Goal: Information Seeking & Learning: Understand process/instructions

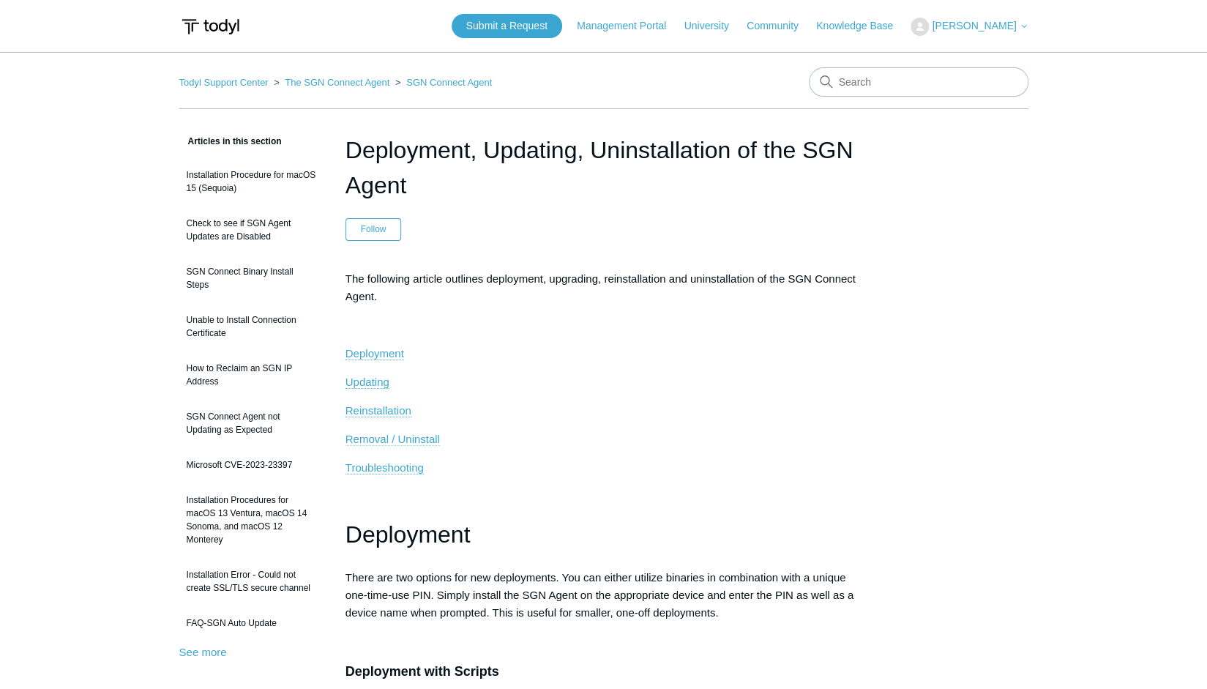
click at [385, 437] on span "Removal / Uninstall" at bounding box center [393, 439] width 94 height 12
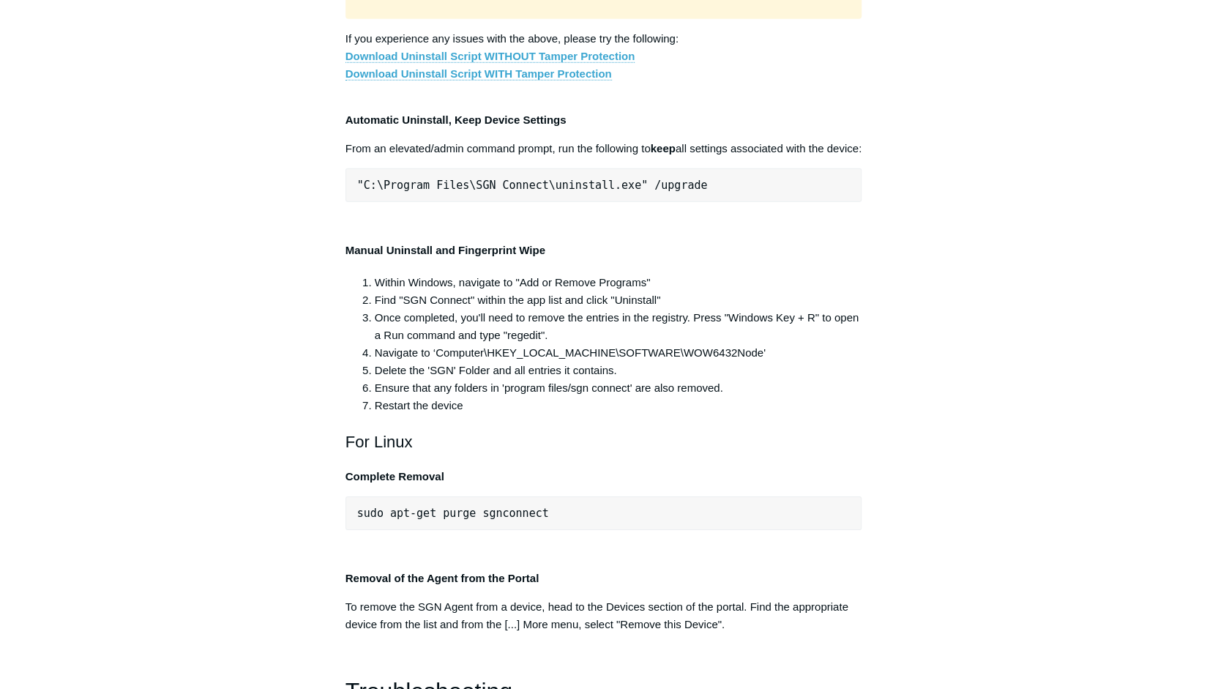
scroll to position [2847, 0]
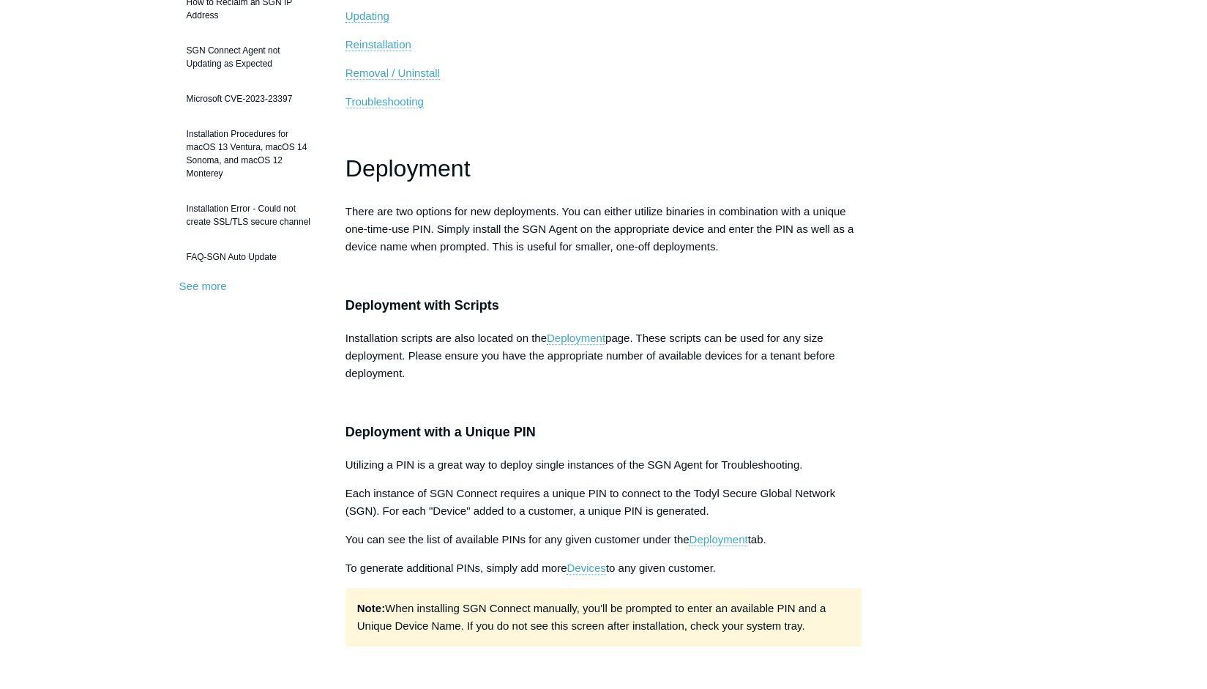
scroll to position [439, 0]
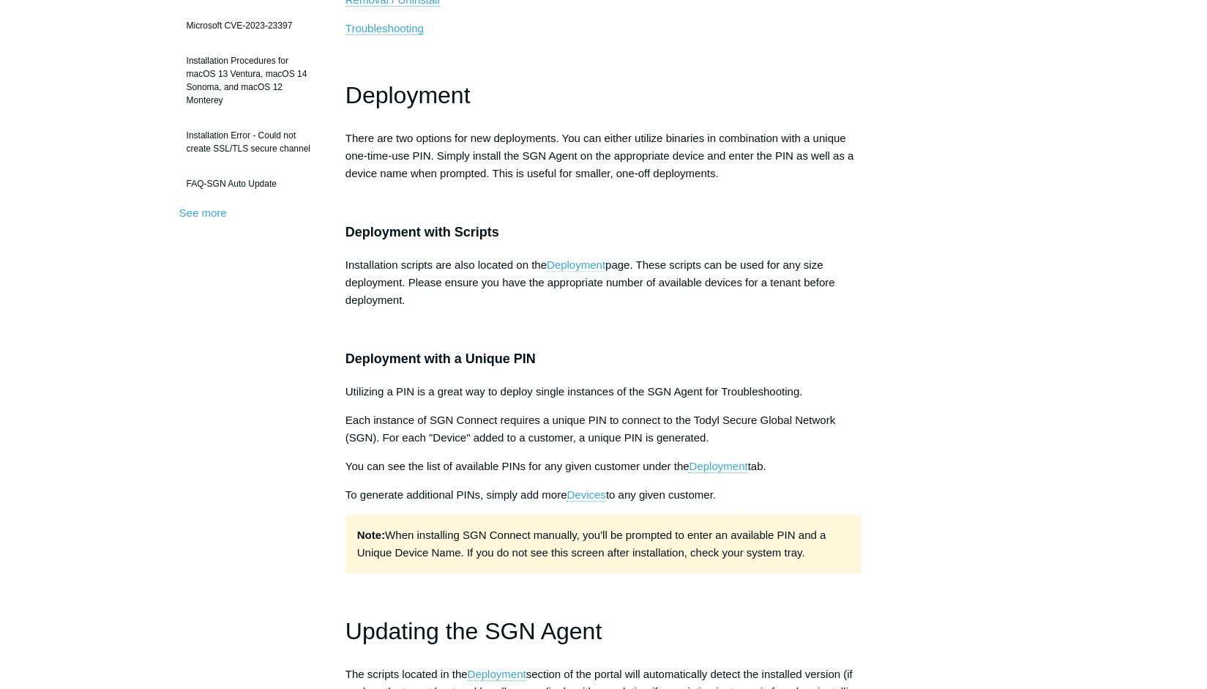
click at [567, 265] on link "Deployment" at bounding box center [576, 264] width 59 height 13
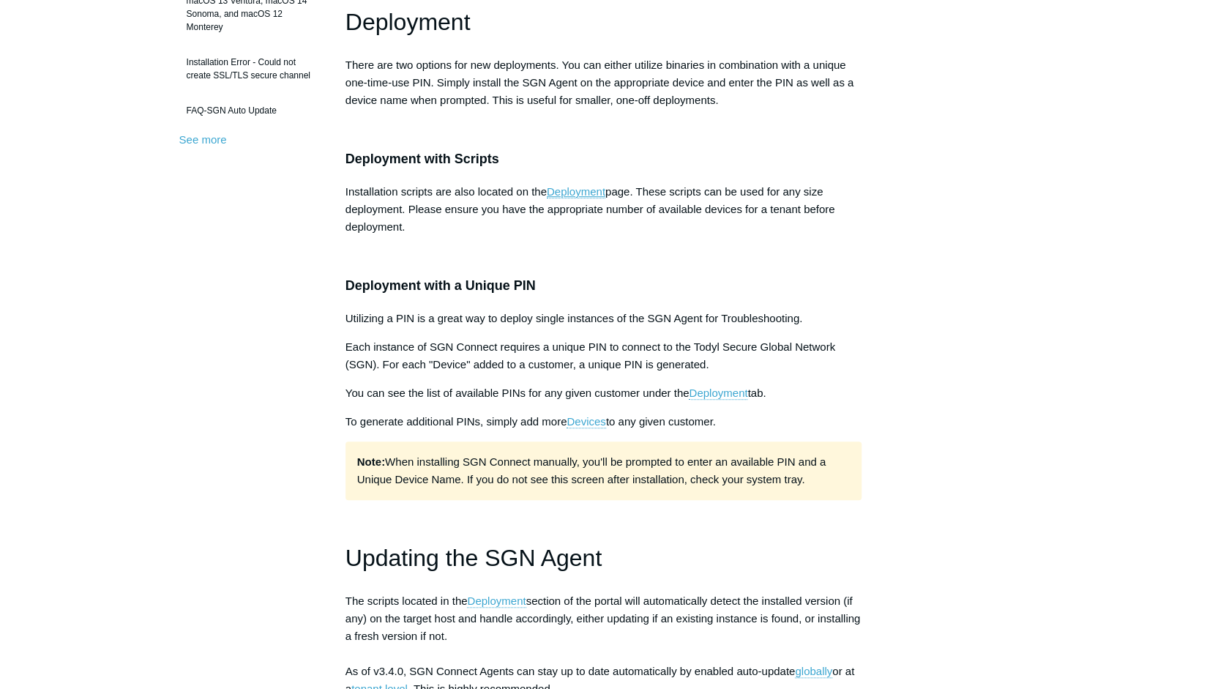
scroll to position [586, 0]
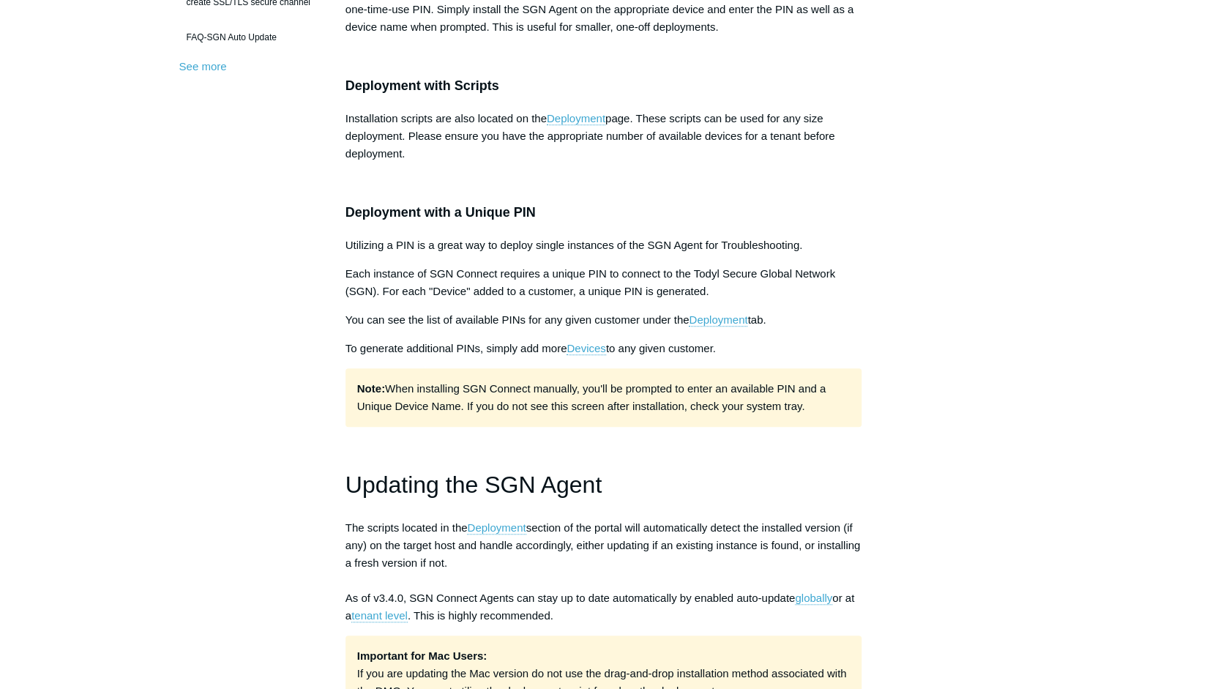
click at [597, 346] on link "Devices" at bounding box center [586, 348] width 39 height 13
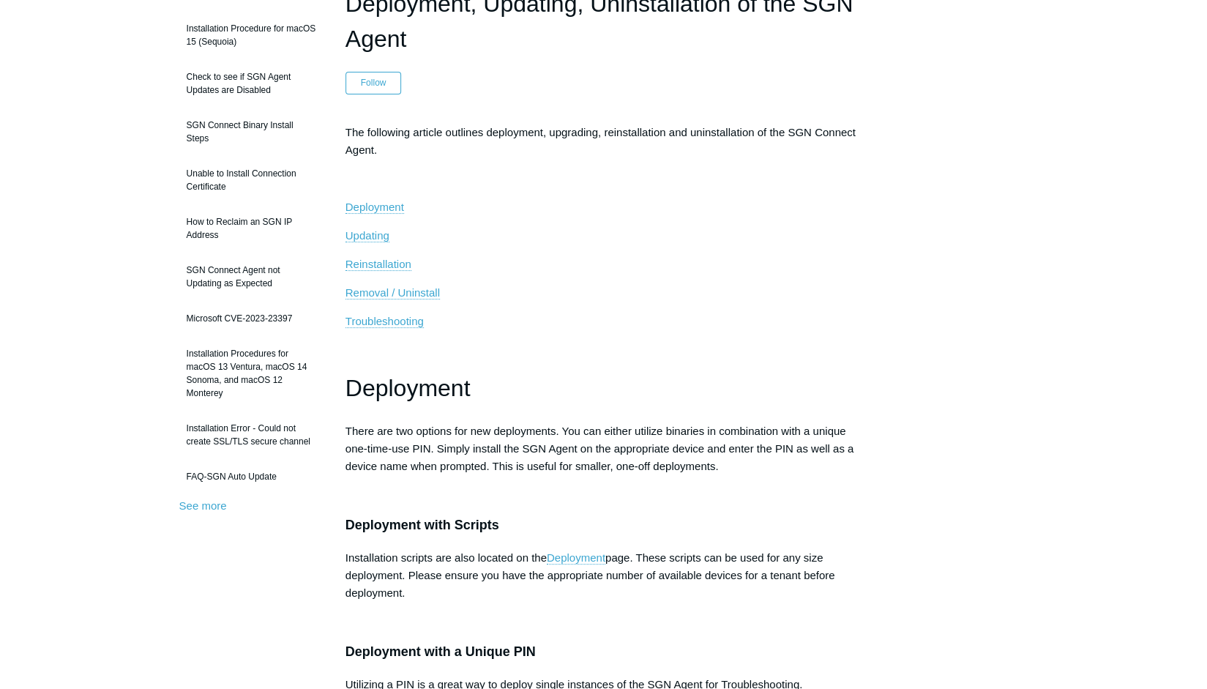
scroll to position [73, 0]
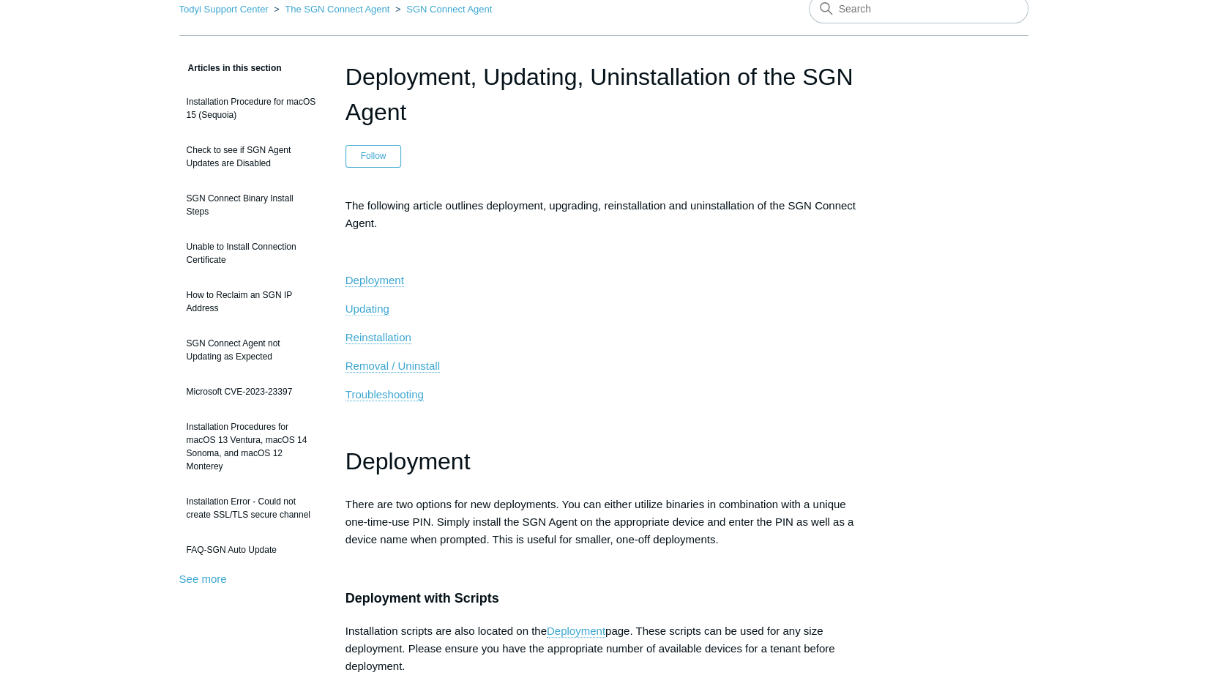
click at [359, 305] on span "Updating" at bounding box center [368, 308] width 44 height 12
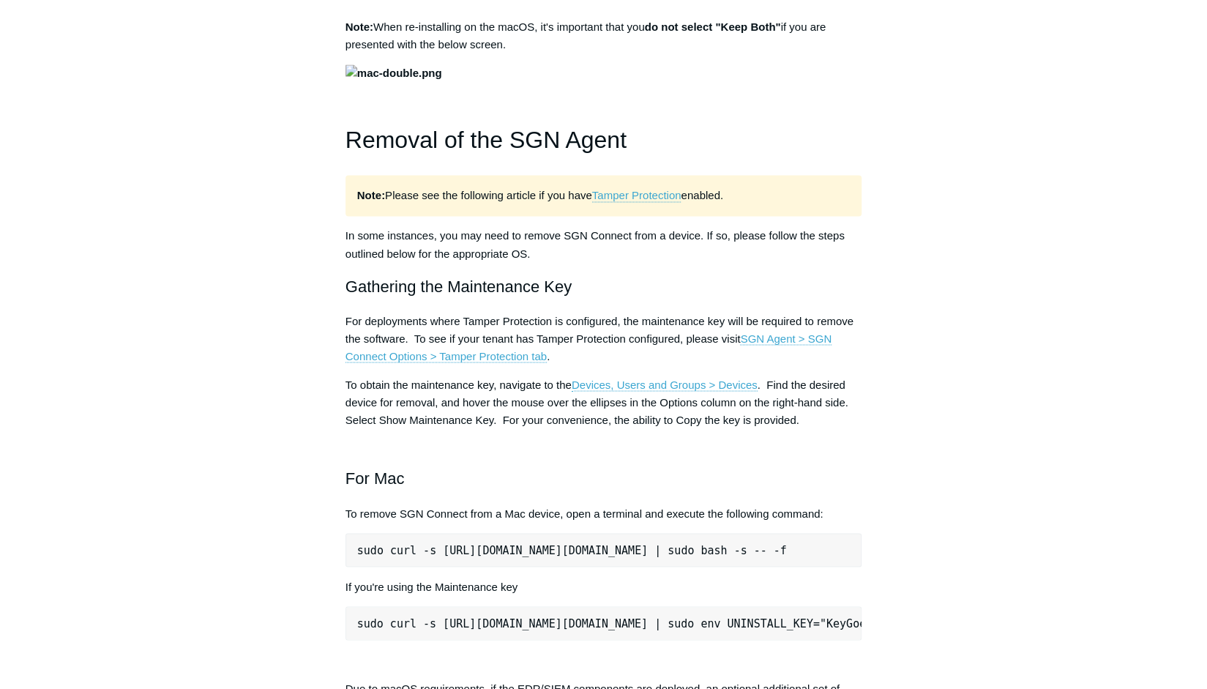
scroll to position [1636, 0]
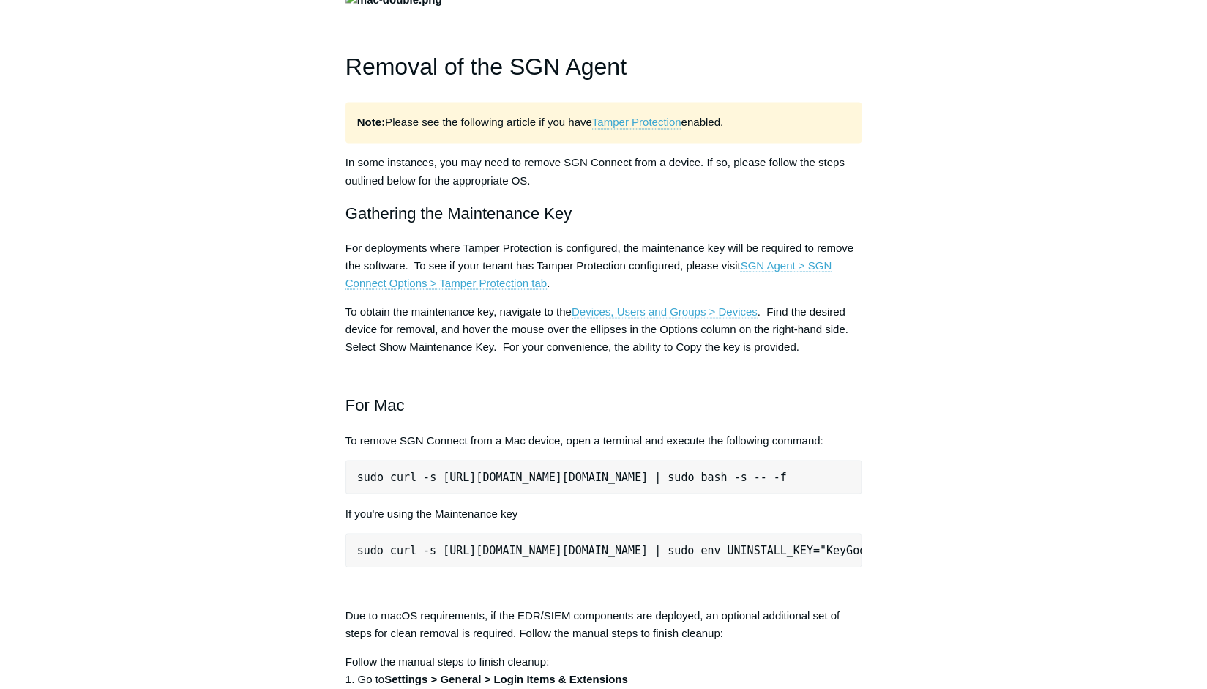
click at [671, 318] on link "Devices, Users and Groups > Devices" at bounding box center [665, 311] width 186 height 13
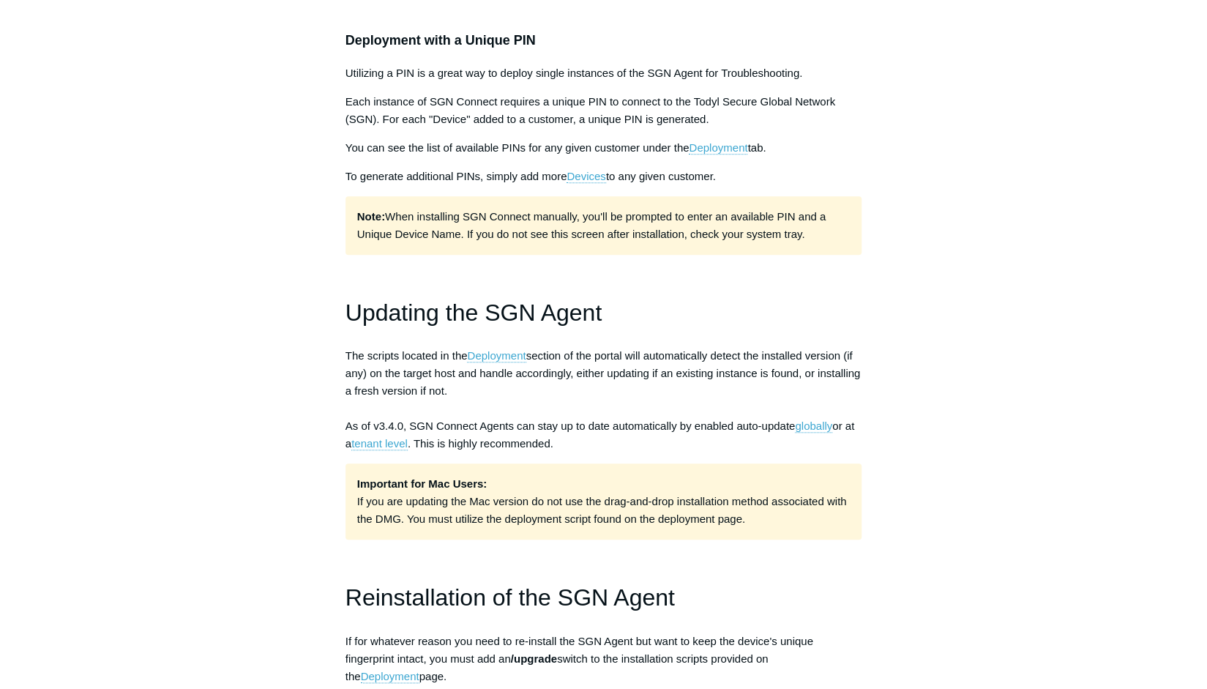
scroll to position [245, 0]
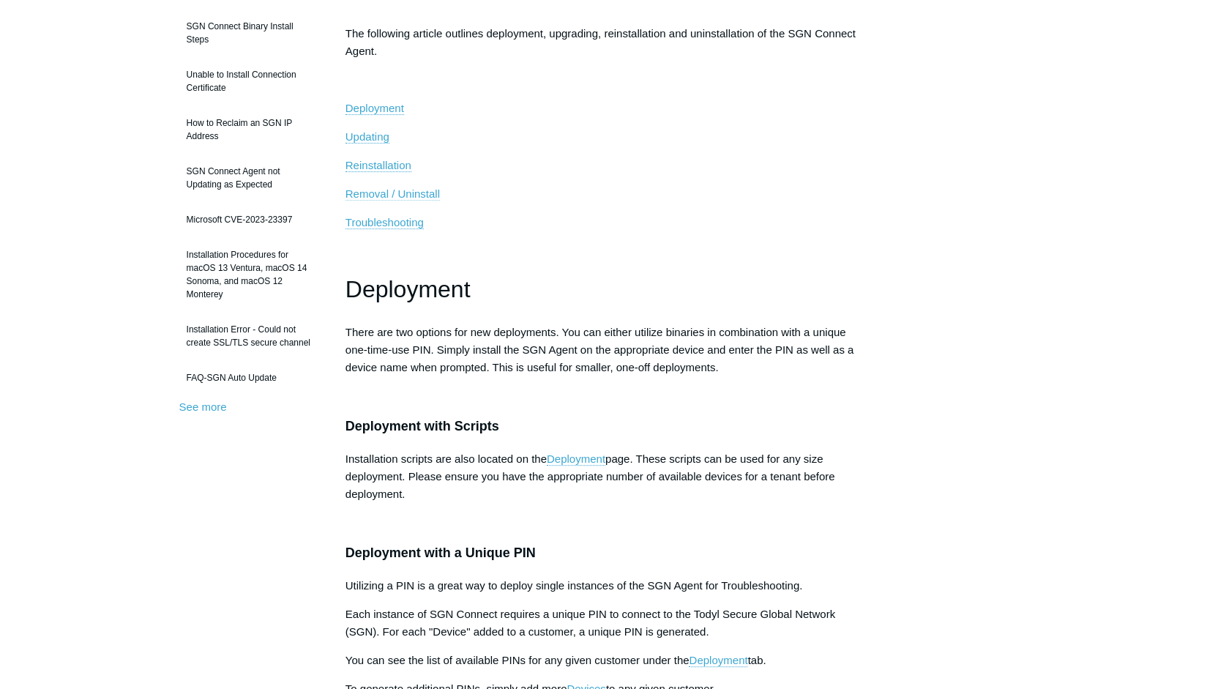
click at [395, 194] on span "Removal / Uninstall" at bounding box center [393, 193] width 94 height 12
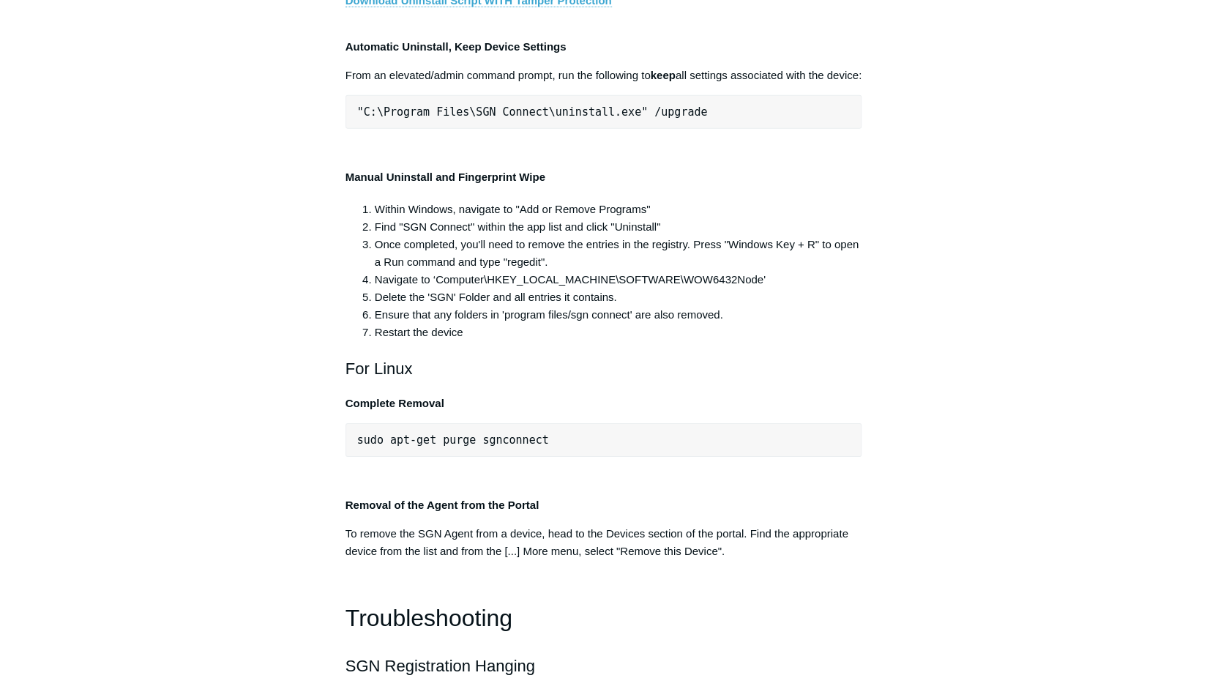
scroll to position [2920, 0]
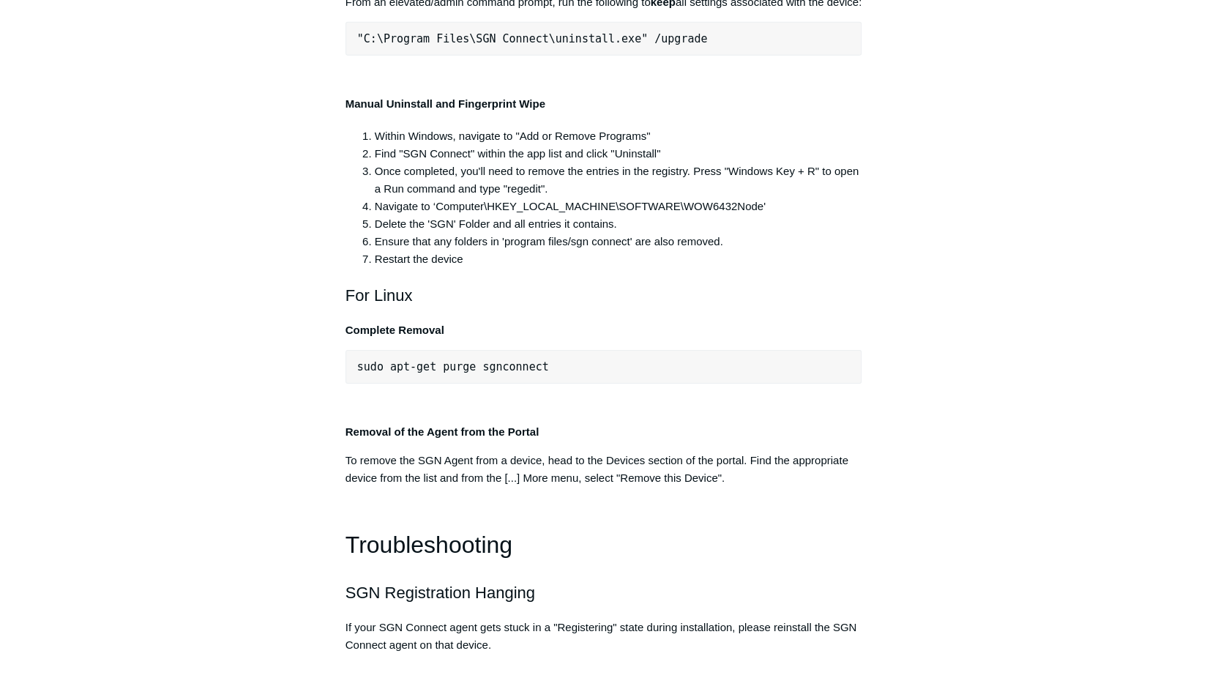
drag, startPoint x: 625, startPoint y: 235, endPoint x: 347, endPoint y: 234, distance: 278.2
copy span ""C:\Program Files\SGN Connect\uninstall.exe""
drag, startPoint x: 615, startPoint y: 235, endPoint x: 364, endPoint y: 223, distance: 251.4
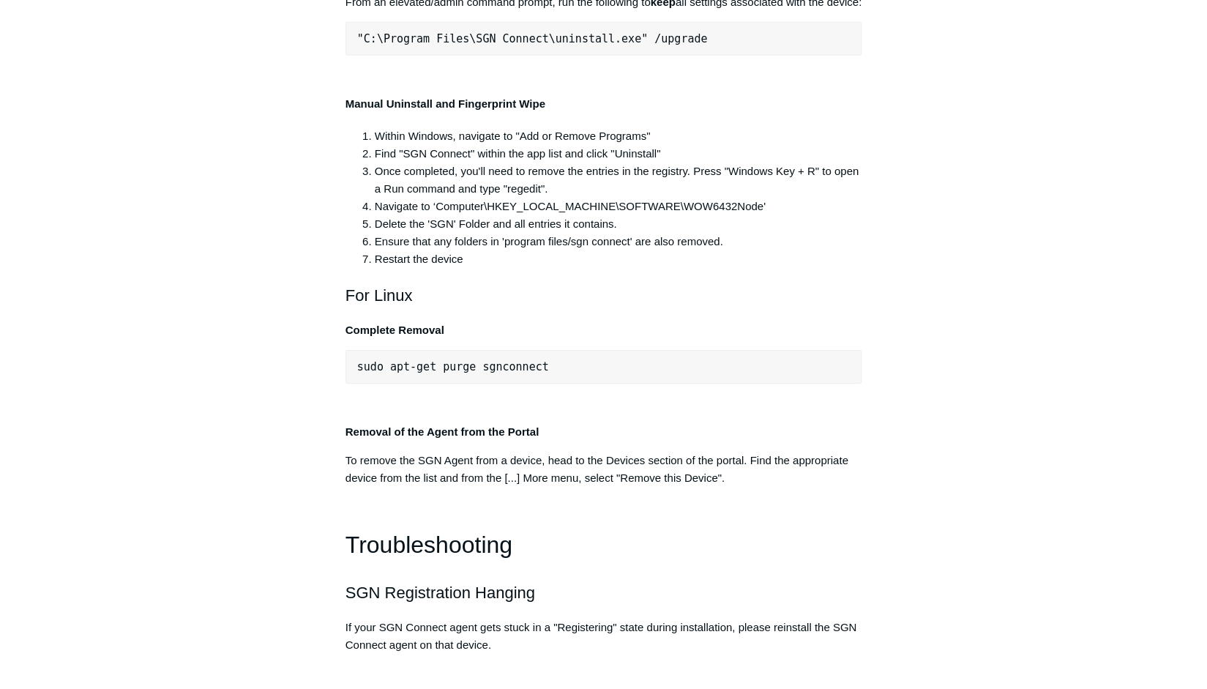
copy span "C:\Program Files\SGN Connect\uninstall.exe"
drag, startPoint x: 627, startPoint y: 230, endPoint x: 322, endPoint y: 223, distance: 305.4
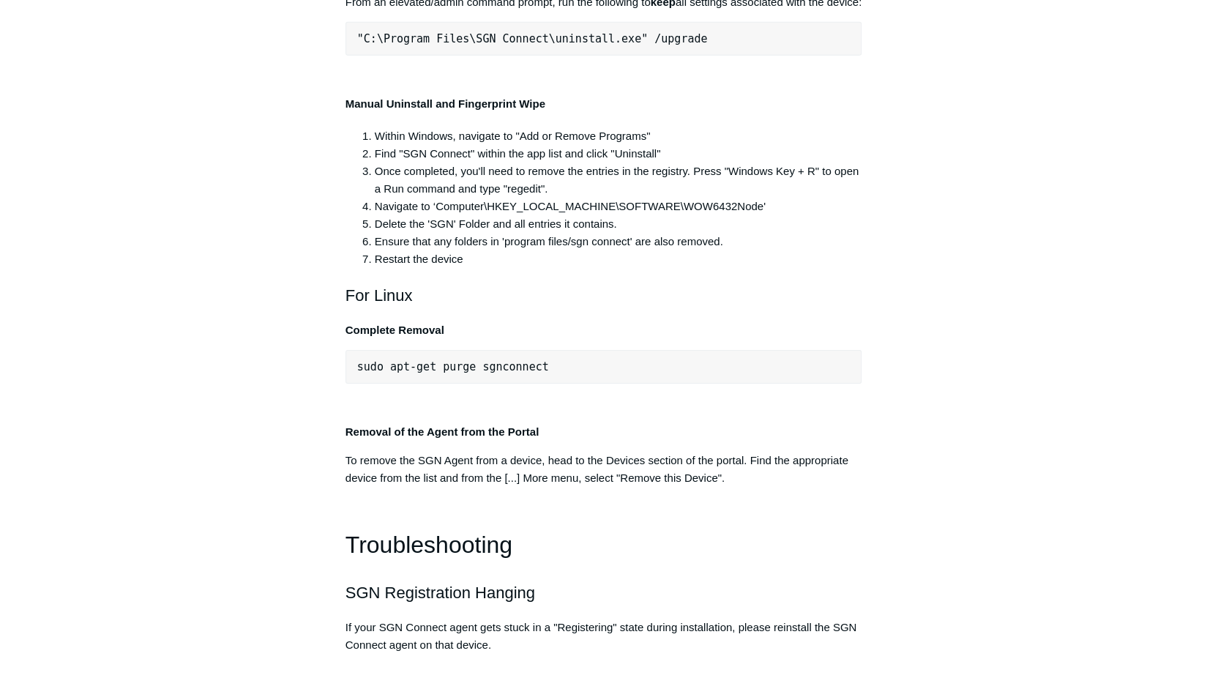
drag, startPoint x: 735, startPoint y: 251, endPoint x: 683, endPoint y: 229, distance: 56.4
drag, startPoint x: 631, startPoint y: 235, endPoint x: 356, endPoint y: 231, distance: 275.3
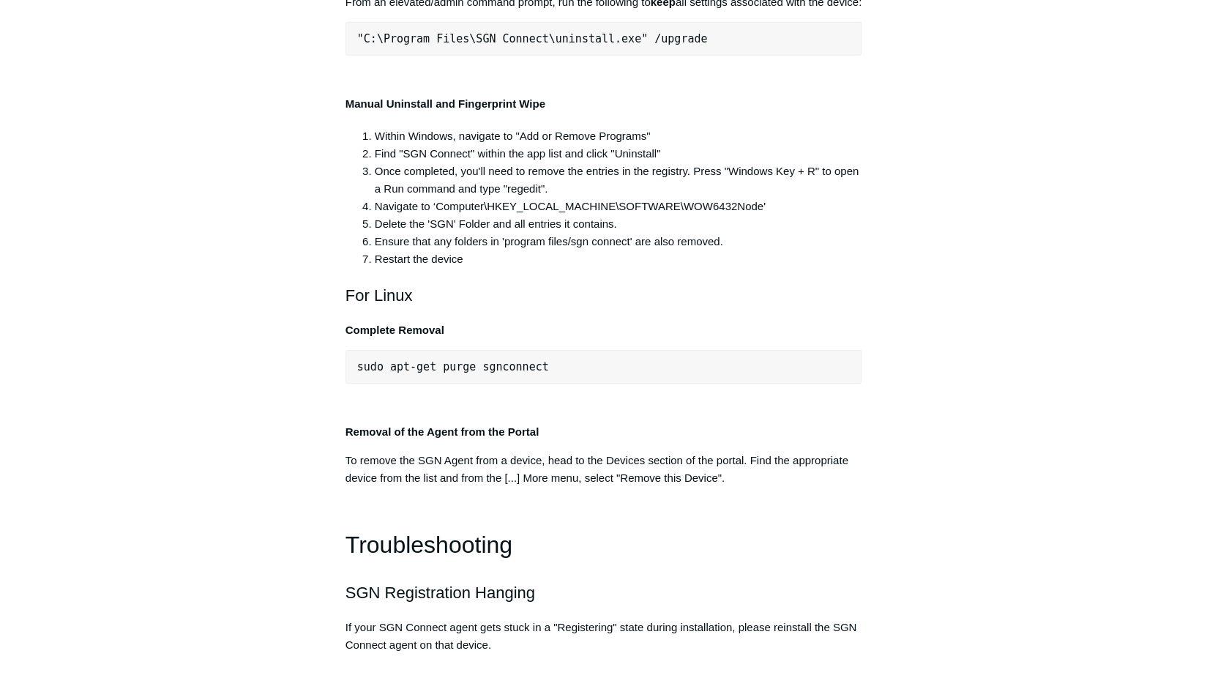
copy span ""C:\Program Files\SGN Connect\uninstall.exe""
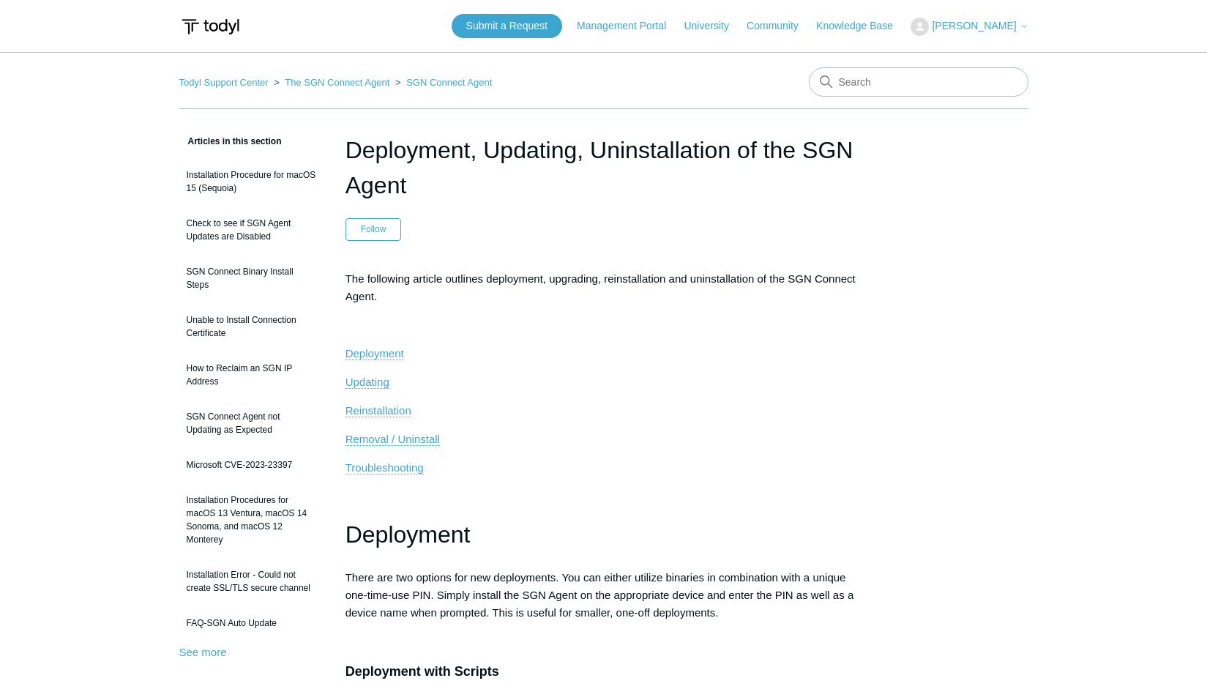
scroll to position [2920, 0]
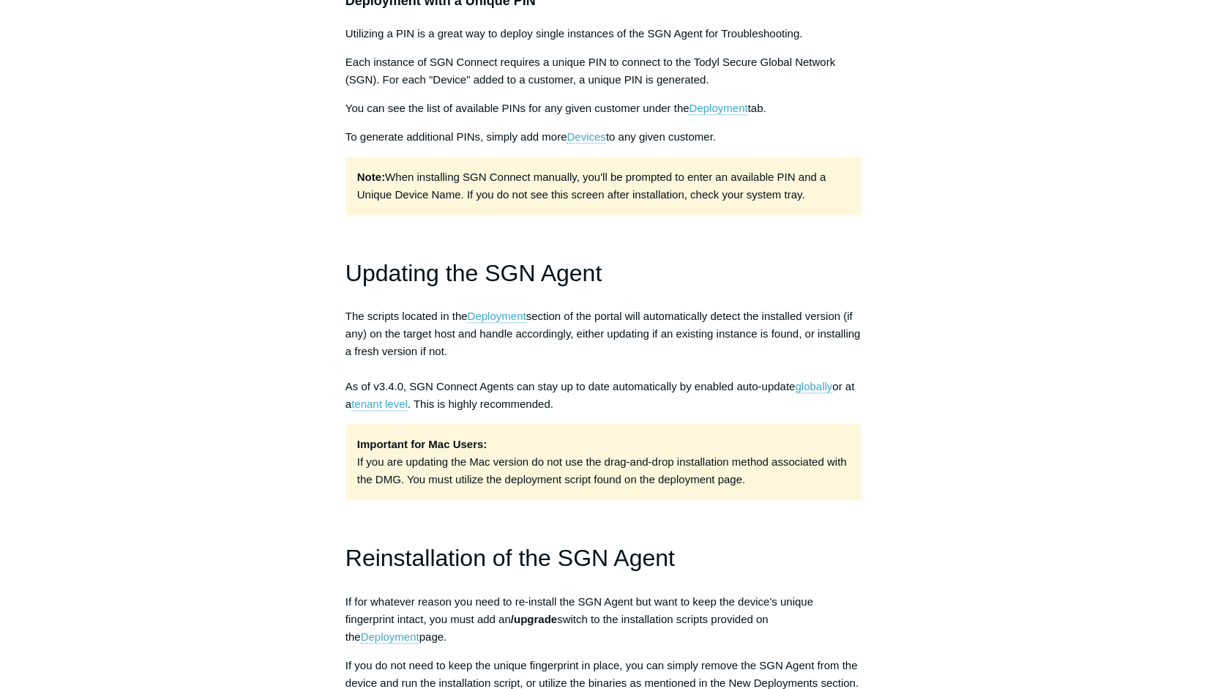
scroll to position [724, 0]
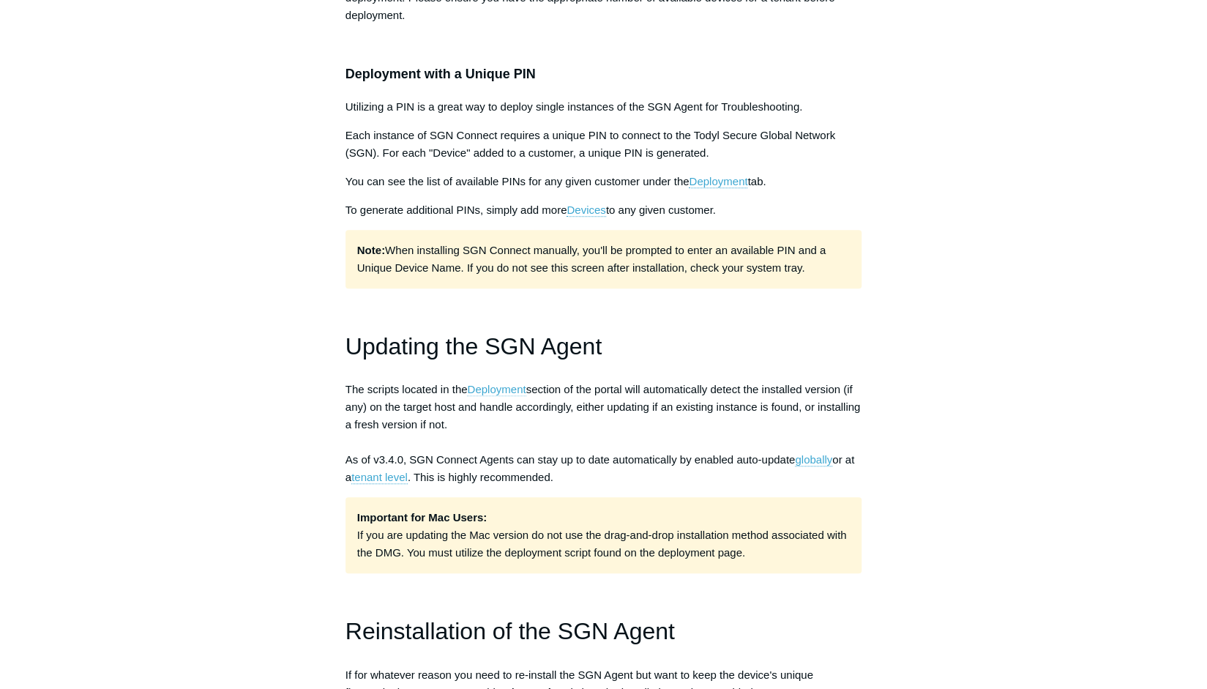
click at [512, 385] on link "Deployment" at bounding box center [496, 389] width 59 height 13
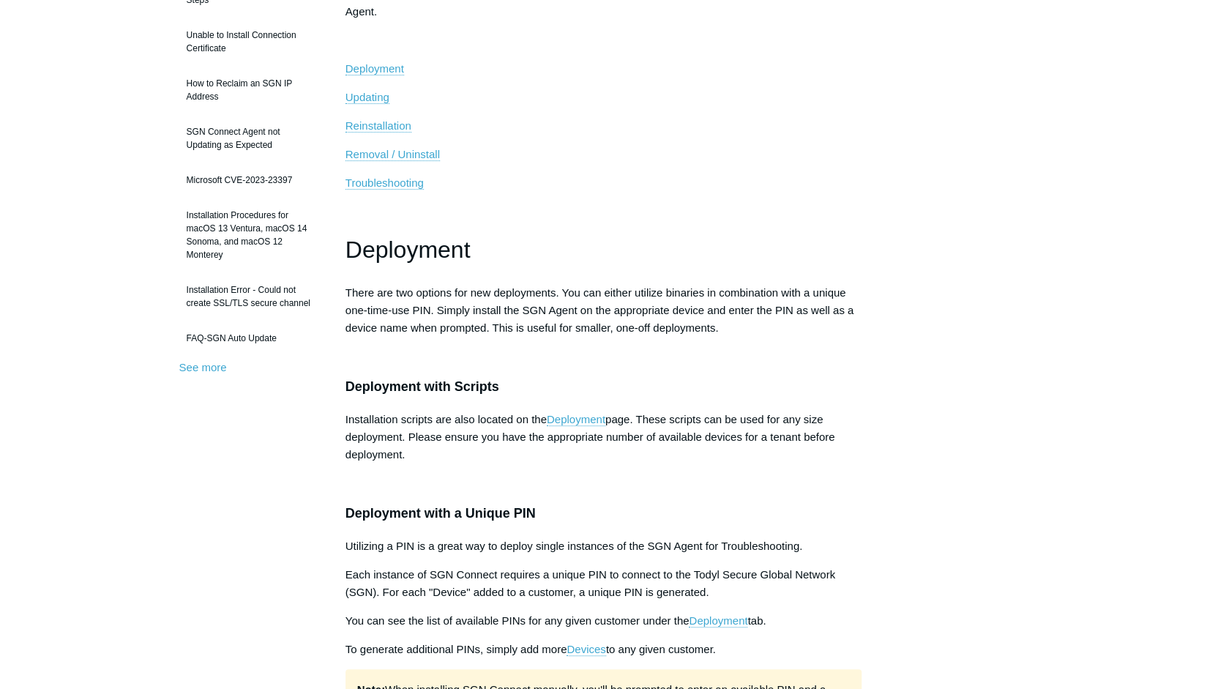
scroll to position [0, 0]
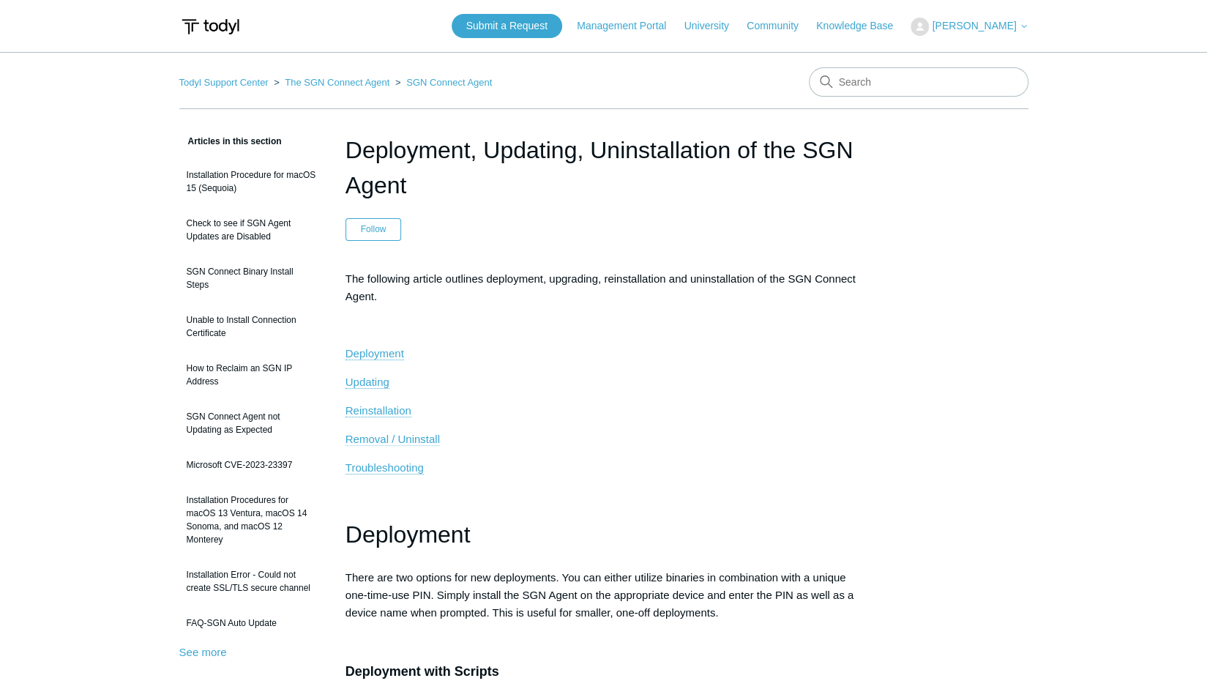
click at [373, 436] on span "Removal / Uninstall" at bounding box center [393, 439] width 94 height 12
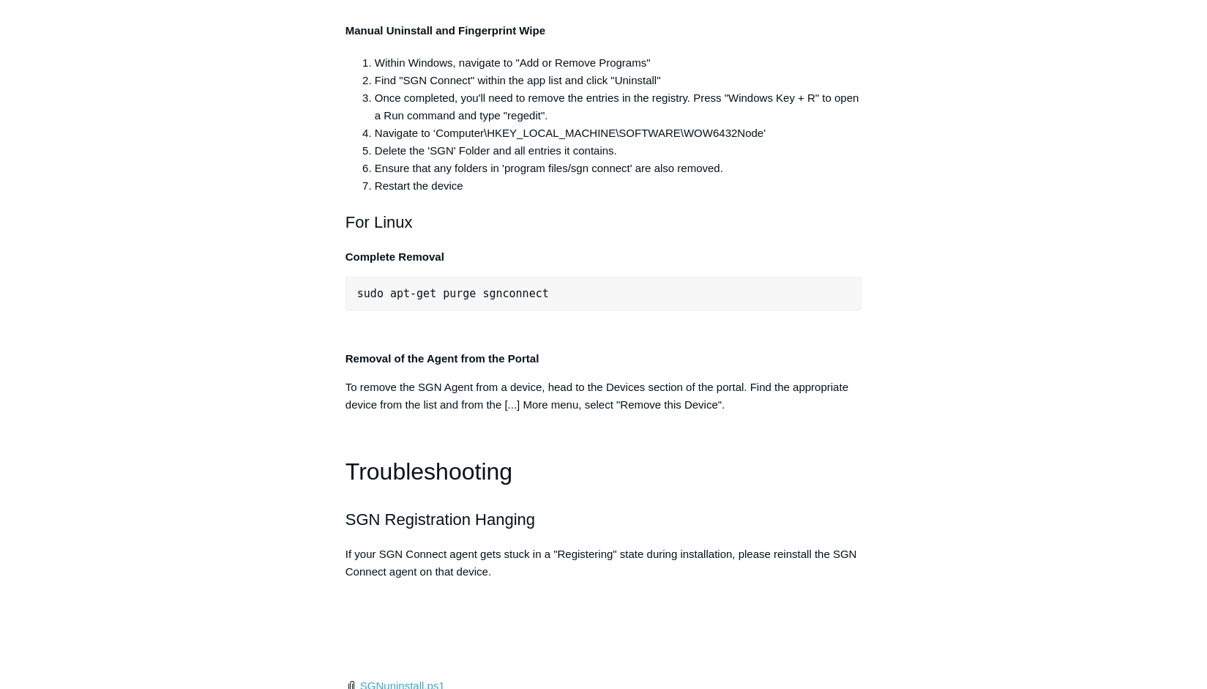
scroll to position [2920, 0]
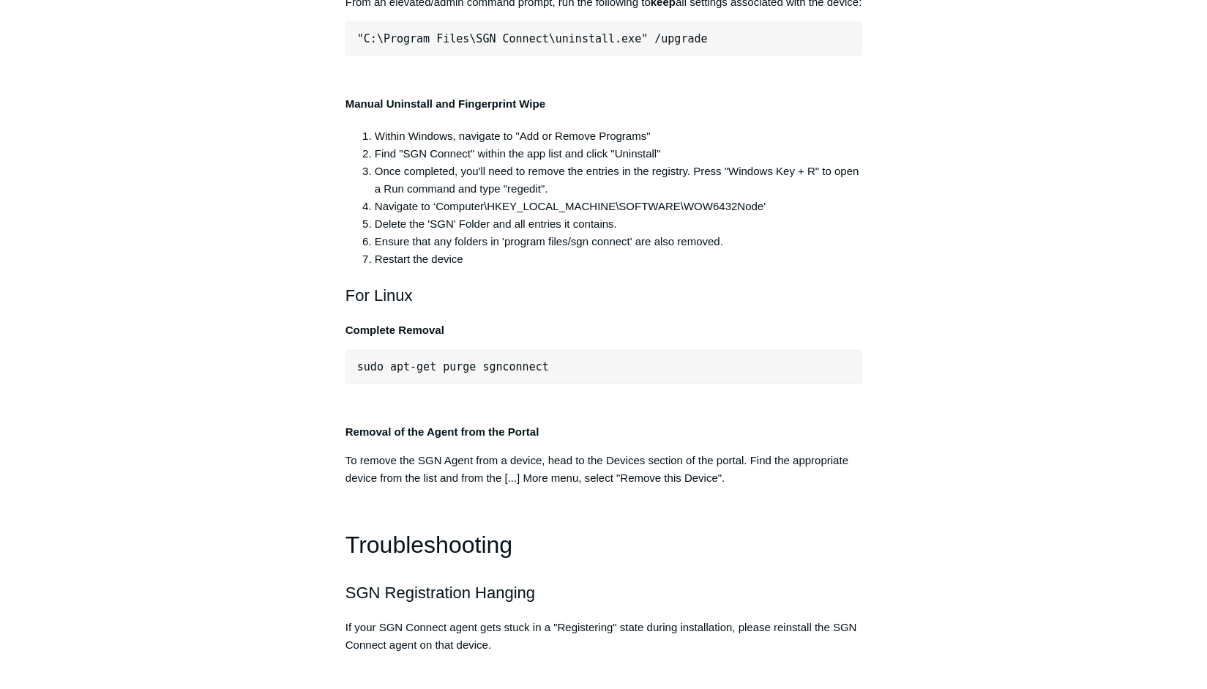
drag, startPoint x: 626, startPoint y: 234, endPoint x: 330, endPoint y: 239, distance: 295.8
copy span ""C:\Program Files\SGN Connect\uninstall.exe""
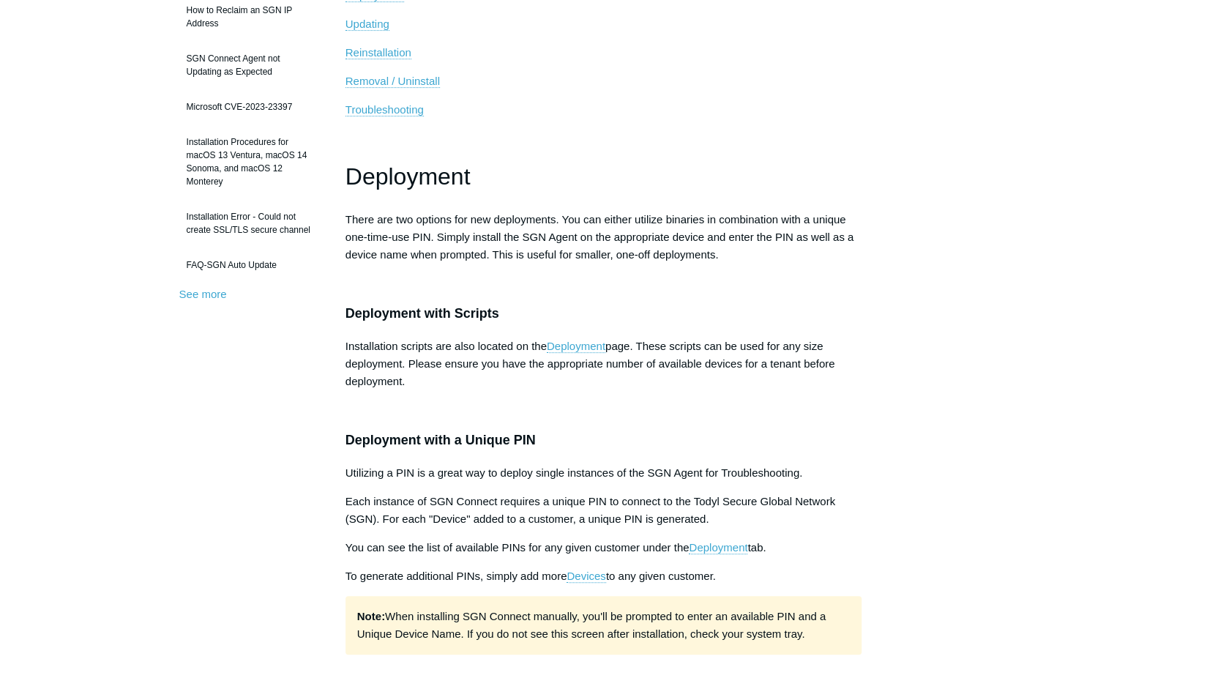
scroll to position [0, 0]
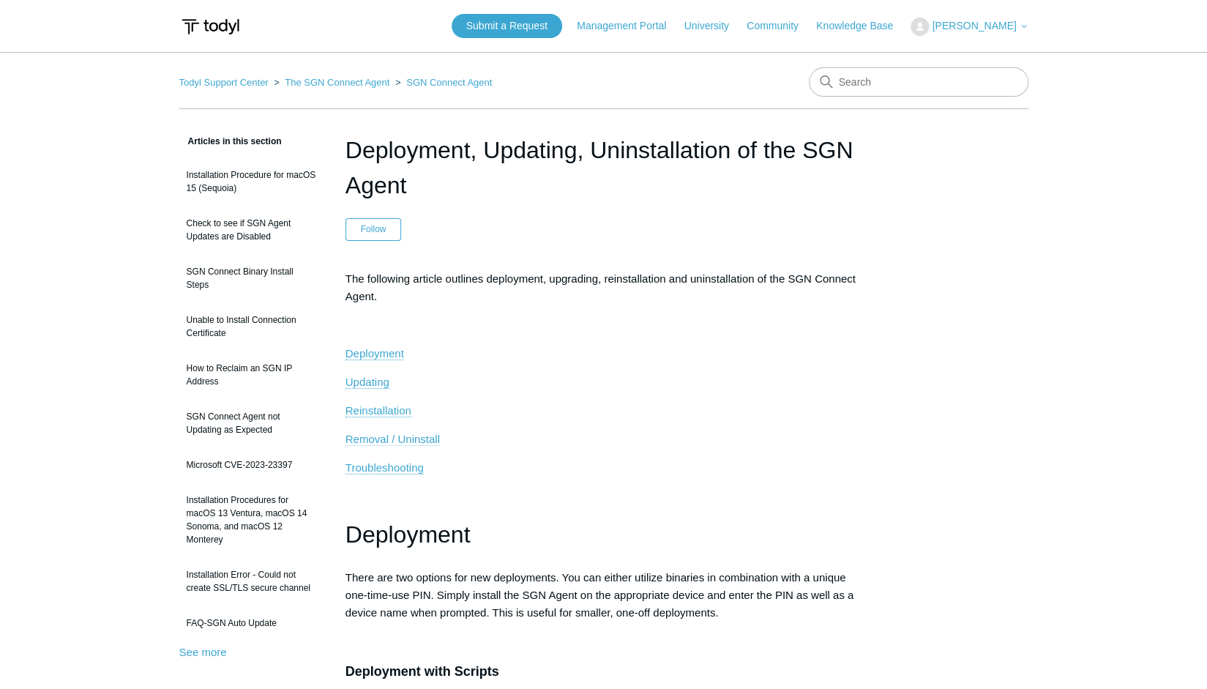
click at [397, 436] on span "Removal / Uninstall" at bounding box center [393, 439] width 94 height 12
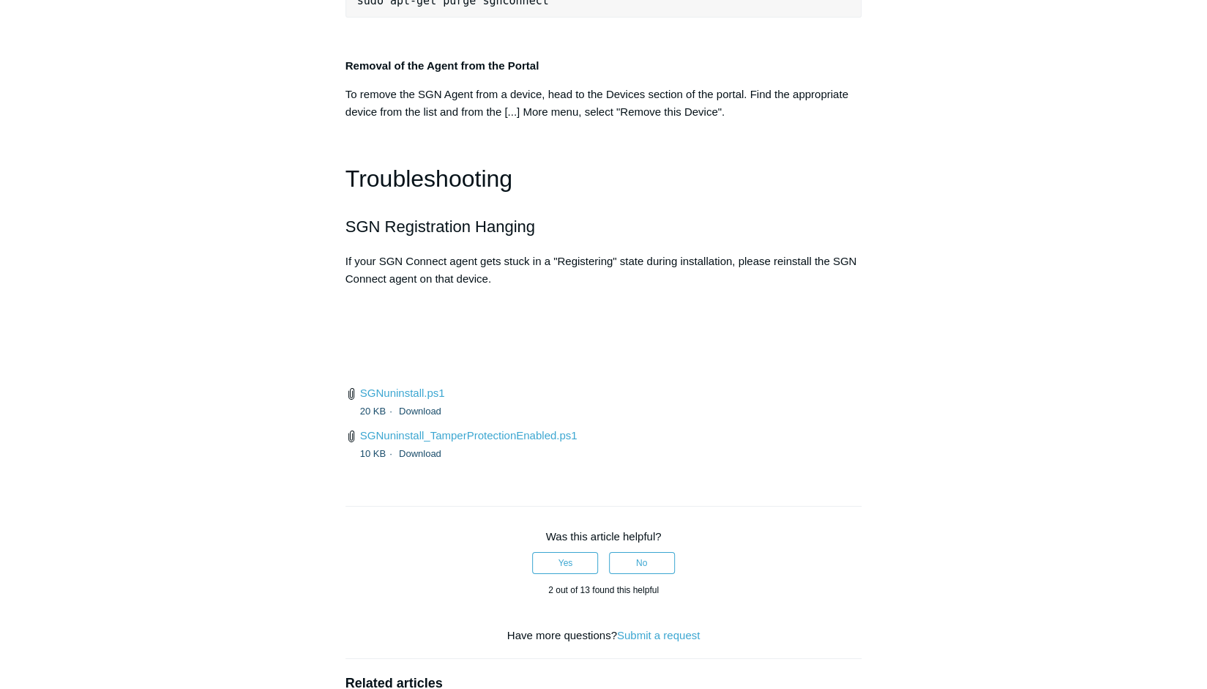
scroll to position [3360, 0]
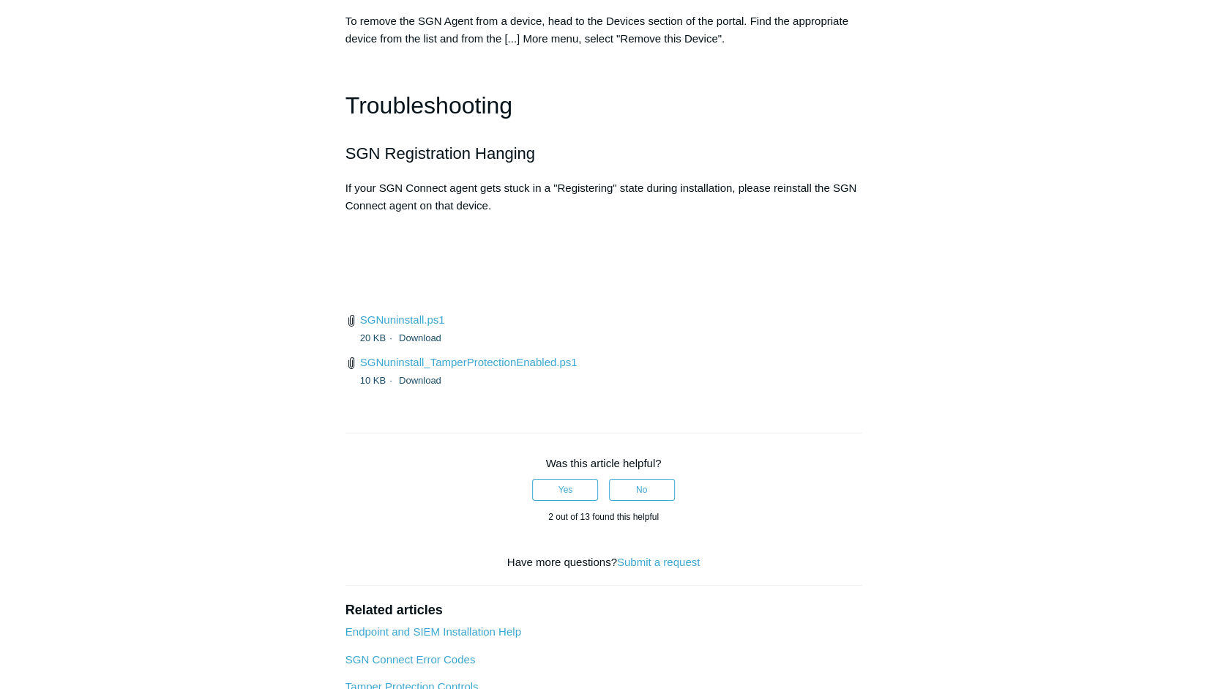
drag, startPoint x: 679, startPoint y: 179, endPoint x: 357, endPoint y: 187, distance: 321.5
copy span ""C:\Program Files\SGN Connect\uninstall.exe" /upgrade"
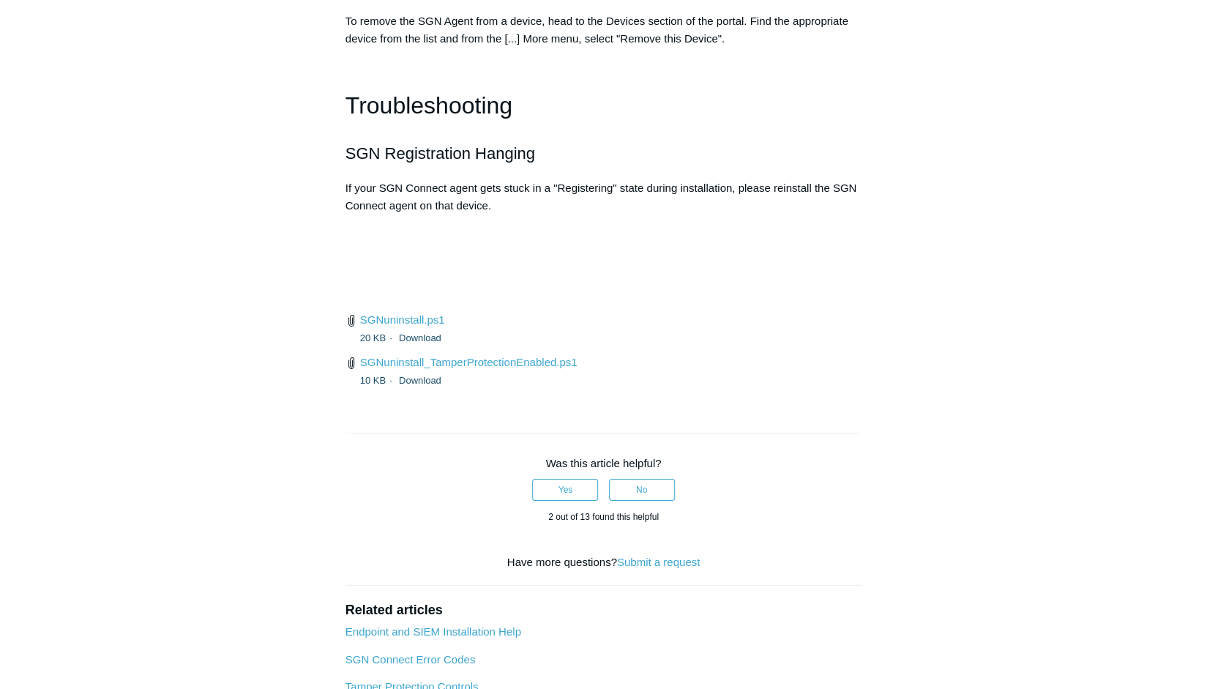
drag, startPoint x: 676, startPoint y: 179, endPoint x: 358, endPoint y: 171, distance: 317.9
copy span ""C:\Program Files\SGN Connect\uninstall.exe" /upgrade"
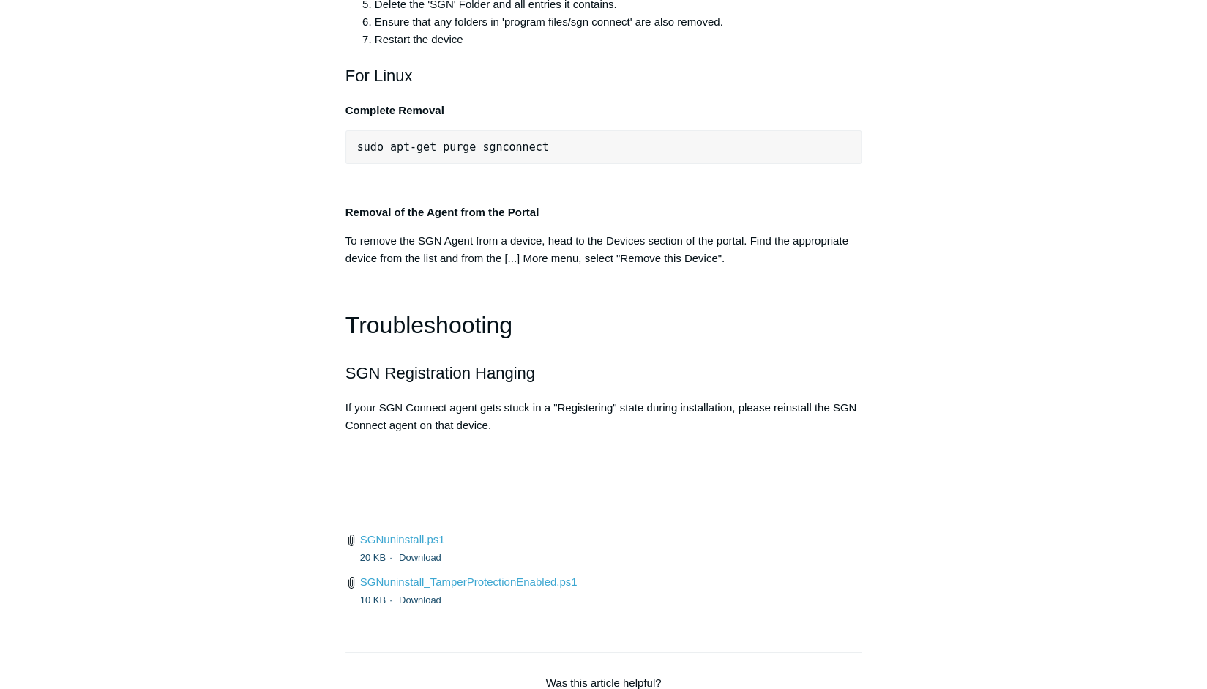
scroll to position [3067, 0]
